Goal: Task Accomplishment & Management: Manage account settings

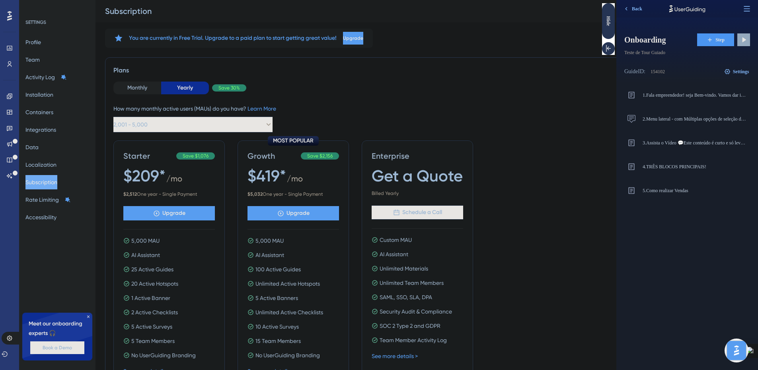
drag, startPoint x: 468, startPoint y: 99, endPoint x: 435, endPoint y: 90, distance: 34.1
click at [468, 99] on div "Monthly Yearly Save 30% How many monthly active users (MAUs) do you have? Learn…" at bounding box center [426, 107] width 627 height 51
click at [142, 85] on button "Monthly" at bounding box center [137, 88] width 48 height 13
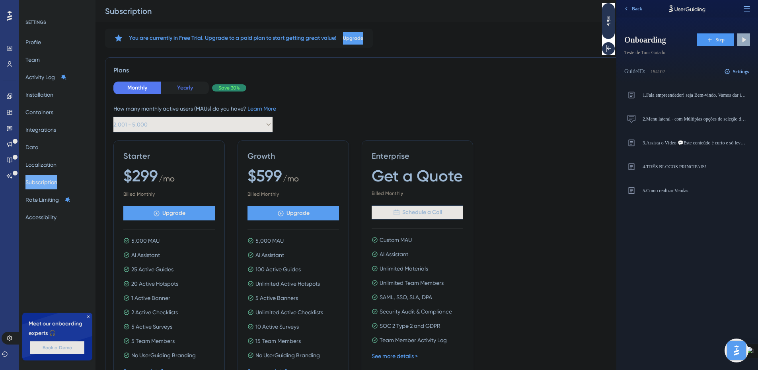
click at [187, 90] on button "Yearly" at bounding box center [185, 88] width 48 height 13
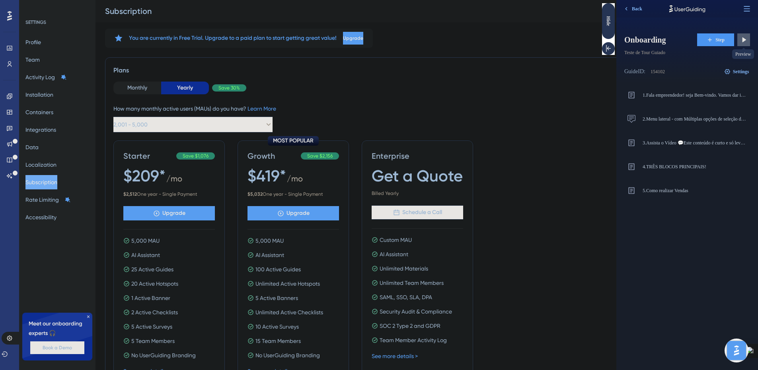
click at [745, 39] on icon at bounding box center [744, 40] width 8 height 8
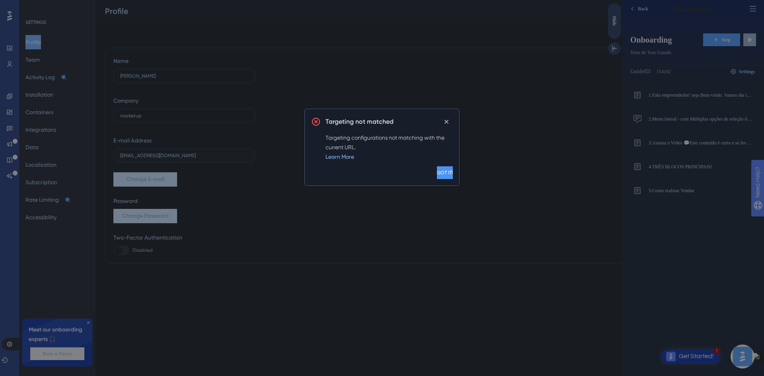
click at [447, 123] on icon at bounding box center [447, 122] width 8 height 8
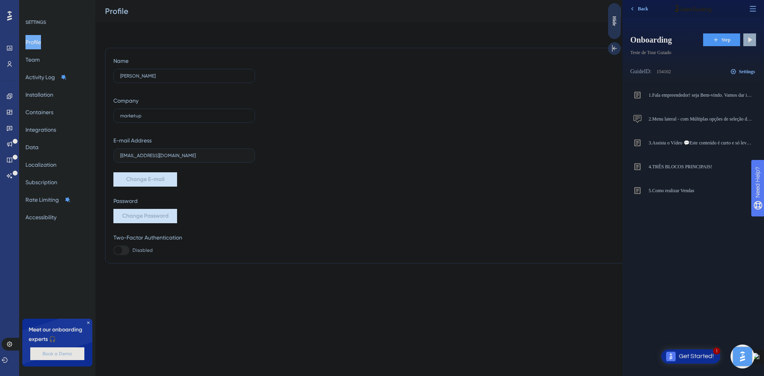
click at [518, 135] on div "Name [PERSON_NAME] Company marketup E-mail Address [EMAIL_ADDRESS][DOMAIN_NAME]…" at bounding box center [429, 155] width 633 height 199
click at [645, 9] on span "Back" at bounding box center [643, 9] width 10 height 6
